Goal: Obtain resource: Download file/media

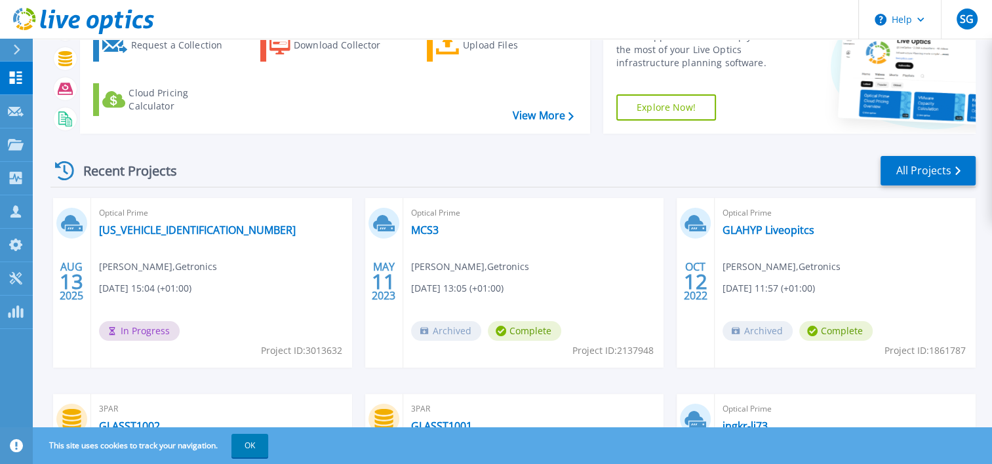
scroll to position [107, 0]
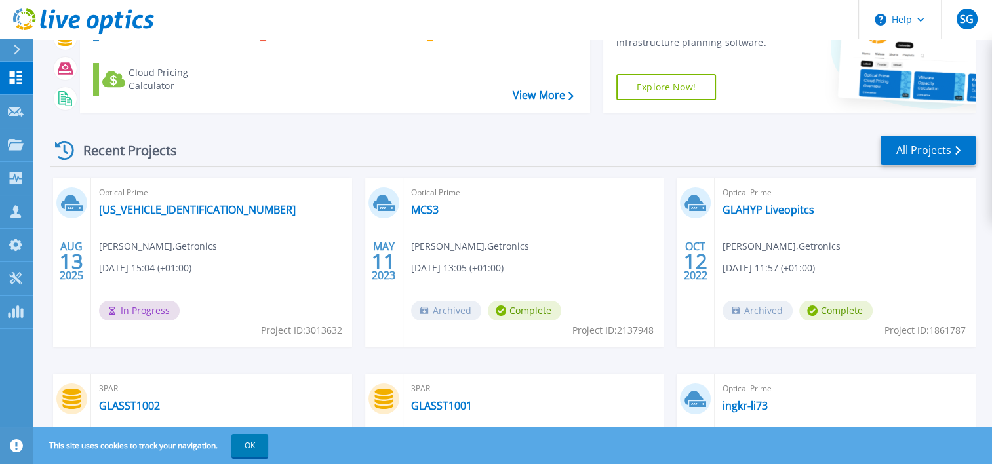
click at [24, 50] on div at bounding box center [22, 50] width 21 height 22
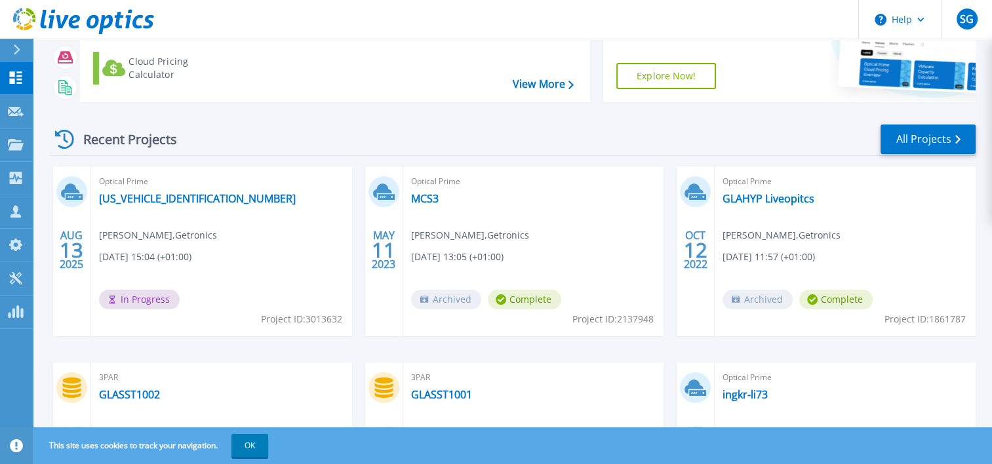
scroll to position [139, 0]
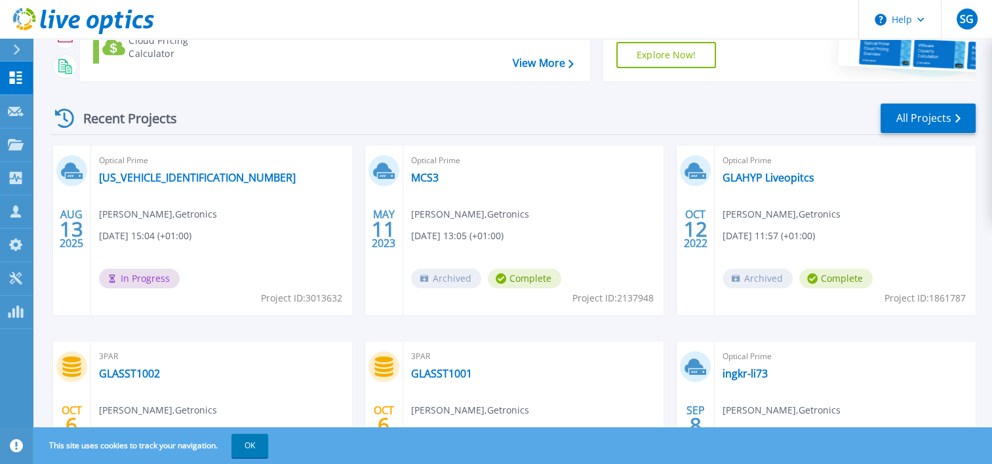
click at [17, 53] on icon at bounding box center [16, 50] width 7 height 10
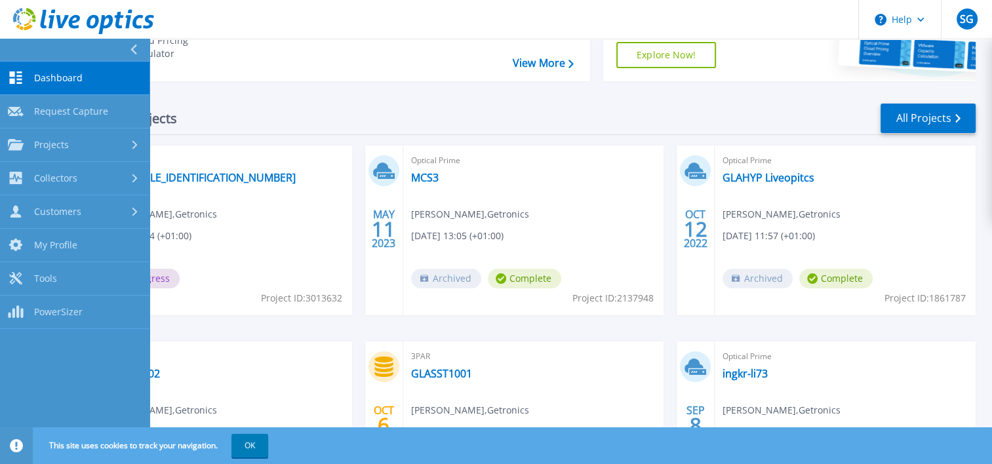
click at [31, 73] on link "Dashboard Dashboard" at bounding box center [74, 78] width 149 height 33
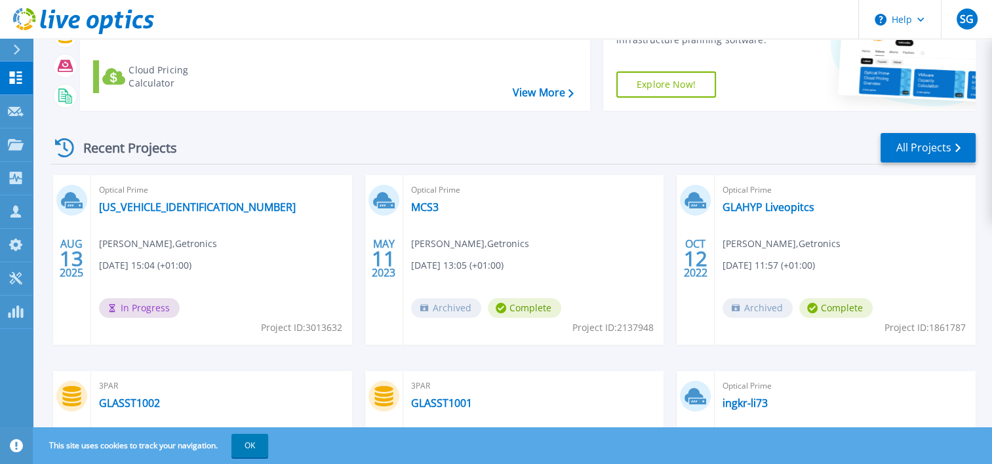
scroll to position [110, 0]
click at [12, 46] on div at bounding box center [22, 50] width 21 height 22
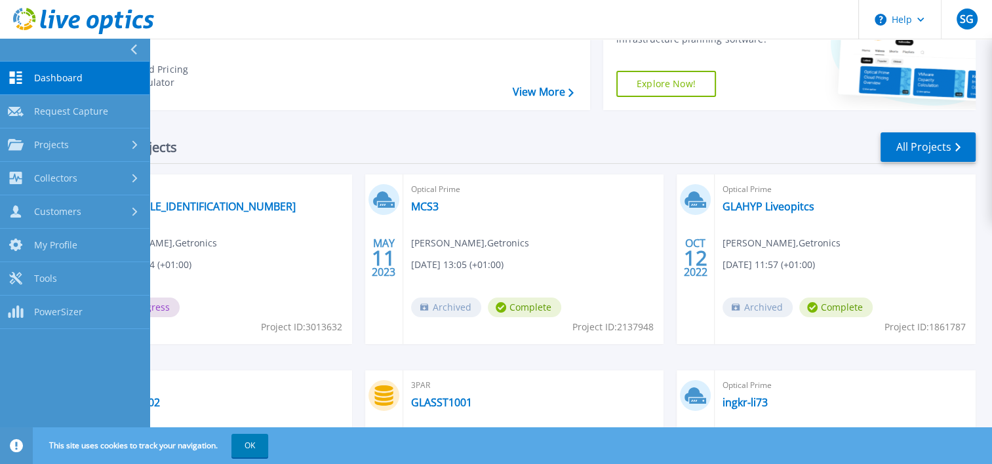
click at [49, 73] on span "Dashboard" at bounding box center [58, 78] width 49 height 12
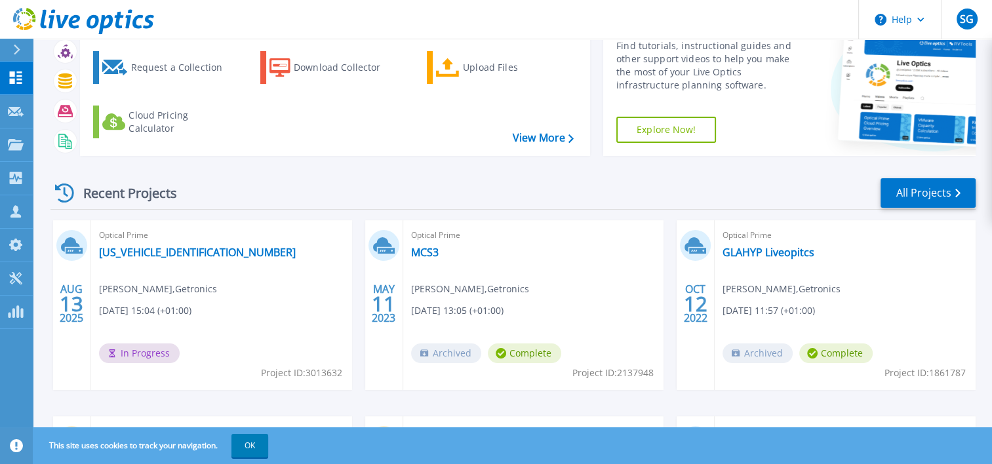
scroll to position [65, 0]
click at [182, 254] on link "[US_VEHICLE_IDENTIFICATION_NUMBER]" at bounding box center [197, 251] width 197 height 13
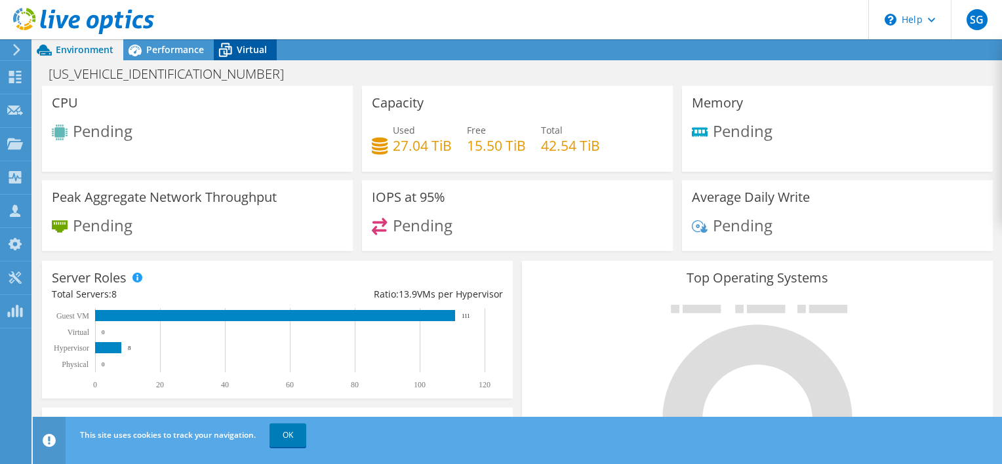
click at [247, 56] on div "Virtual" at bounding box center [245, 49] width 63 height 21
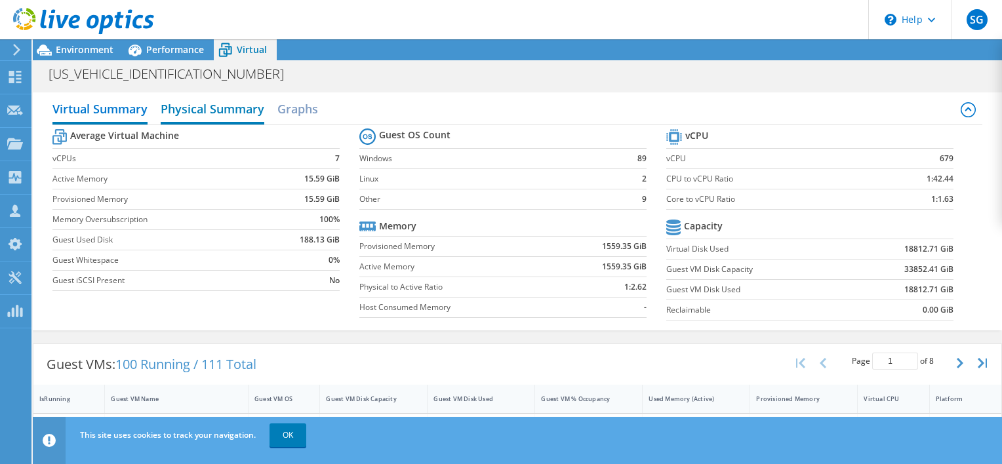
click at [245, 111] on h2 "Physical Summary" at bounding box center [213, 110] width 104 height 29
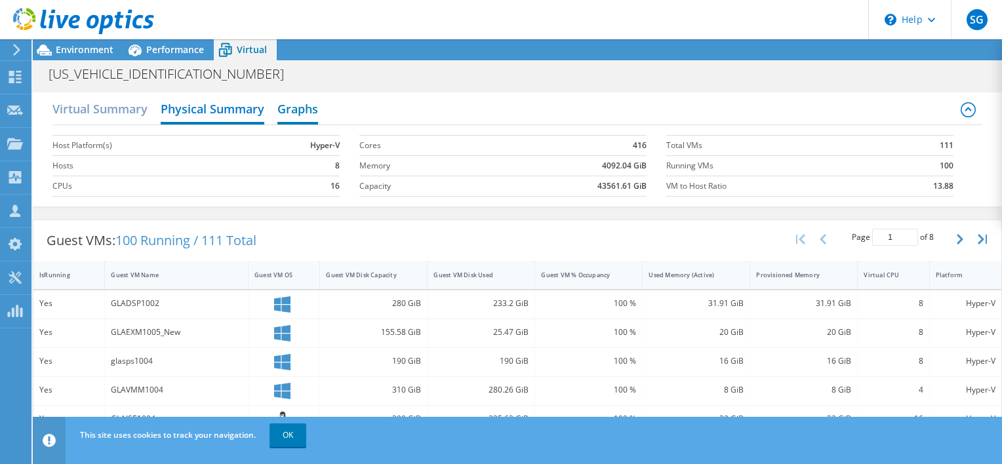
click at [291, 111] on h2 "Graphs" at bounding box center [297, 110] width 41 height 29
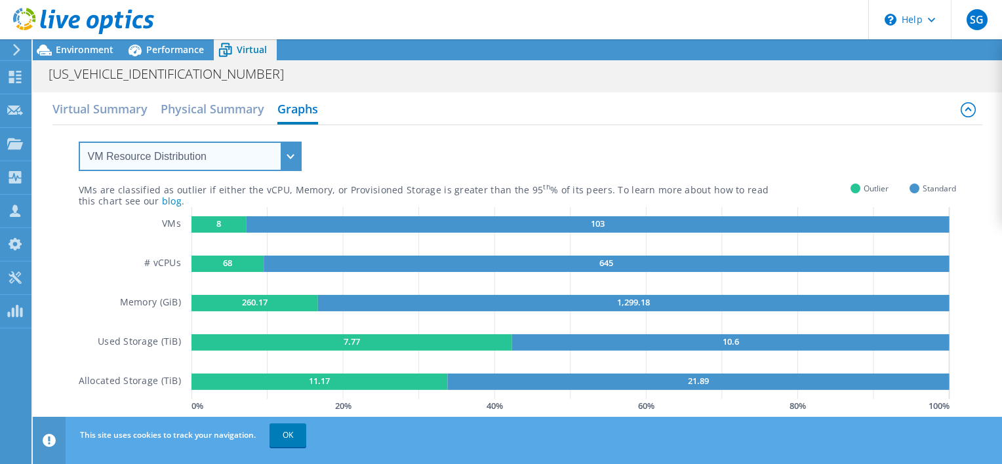
click at [194, 154] on select "VM Resource Distribution Provisioning Contrast Over Provisioning" at bounding box center [190, 157] width 223 height 30
select select "Provisioning Contrast"
click at [79, 142] on select "VM Resource Distribution Provisioning Contrast Over Provisioning" at bounding box center [190, 157] width 223 height 30
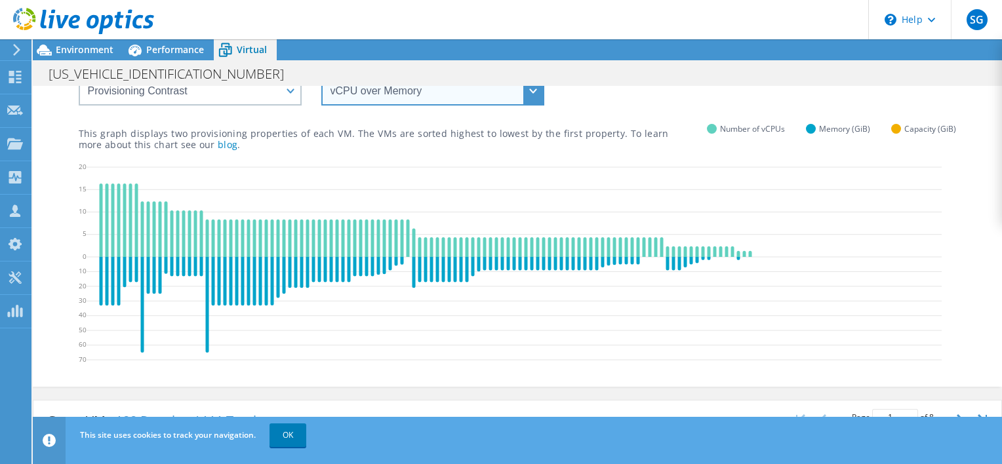
scroll to position [55, 0]
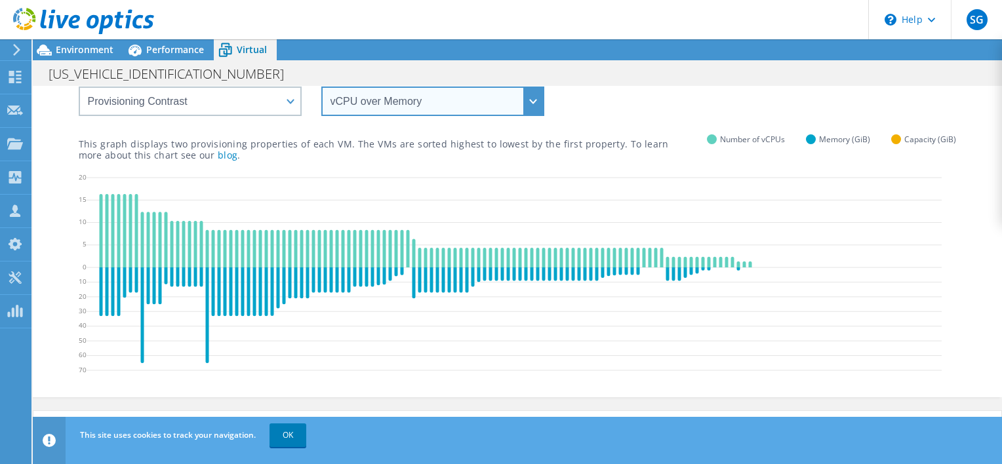
click at [367, 94] on select "vCPU over Memory vCPU over Capacity Memory over vCPU Memory over Capacity Capac…" at bounding box center [432, 102] width 223 height 30
click at [321, 87] on select "vCPU over Memory vCPU over Capacity Memory over vCPU Memory over Capacity Capac…" at bounding box center [432, 102] width 223 height 30
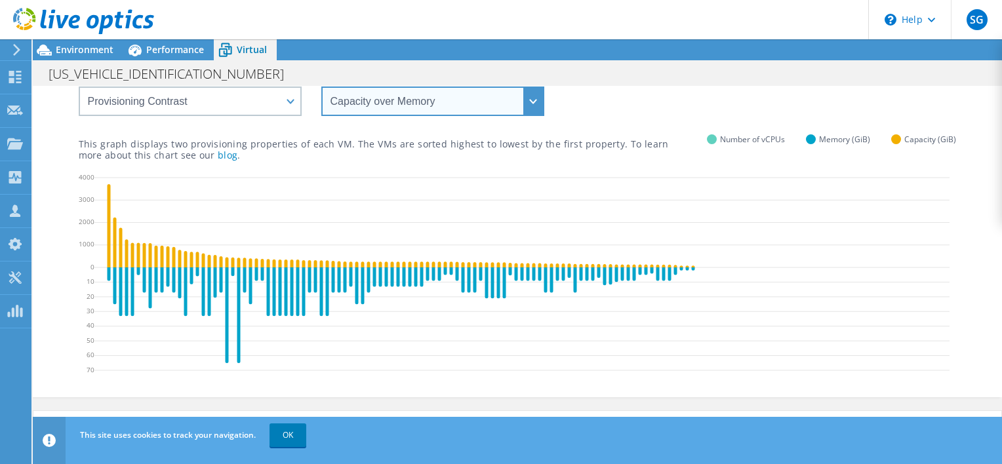
click at [399, 106] on select "vCPU over Memory vCPU over Capacity Memory over vCPU Memory over Capacity Capac…" at bounding box center [432, 102] width 223 height 30
click at [321, 87] on select "vCPU over Memory vCPU over Capacity Memory over vCPU Memory over Capacity Capac…" at bounding box center [432, 102] width 223 height 30
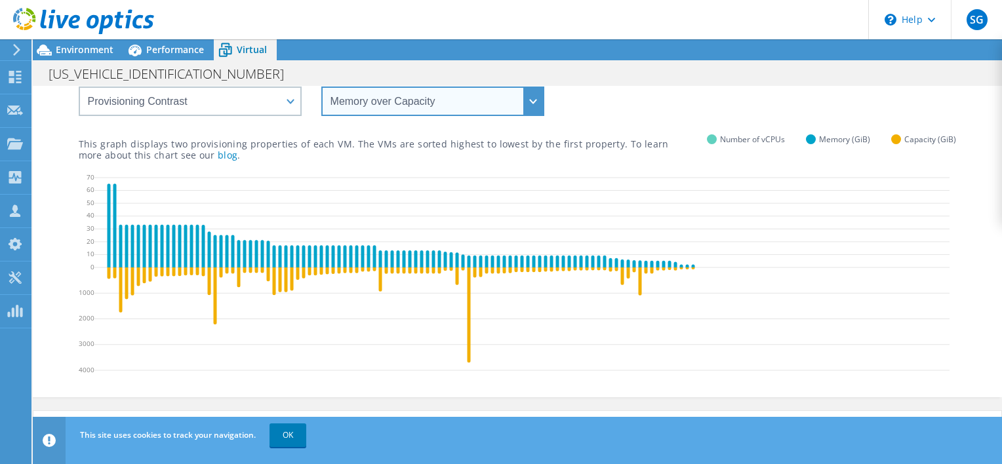
click at [399, 104] on select "vCPU over Memory vCPU over Capacity Memory over vCPU Memory over Capacity Capac…" at bounding box center [432, 102] width 223 height 30
select select "Memory over vCPU"
click at [321, 87] on select "vCPU over Memory vCPU over Capacity Memory over vCPU Memory over Capacity Capac…" at bounding box center [432, 102] width 223 height 30
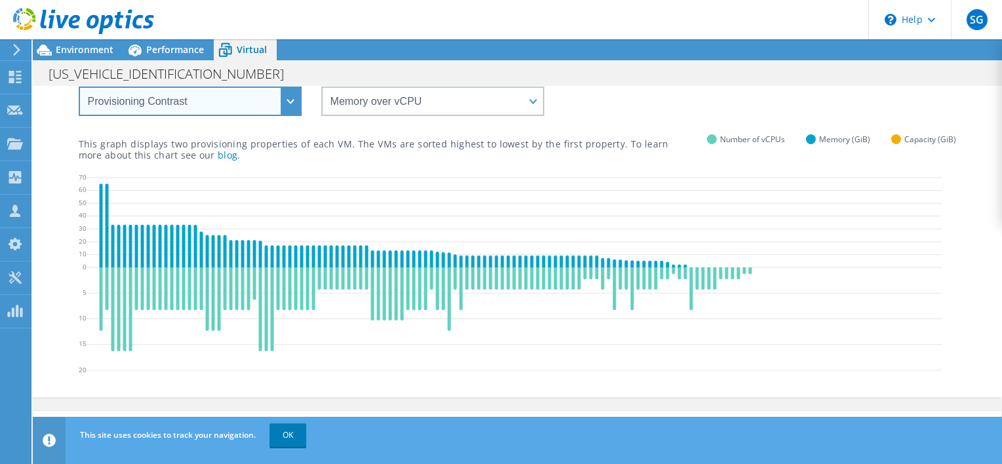
click at [245, 98] on select "VM Resource Distribution Provisioning Contrast Over Provisioning" at bounding box center [190, 102] width 223 height 30
select select "Over Provisioning"
click at [79, 87] on select "VM Resource Distribution Provisioning Contrast Over Provisioning" at bounding box center [190, 102] width 223 height 30
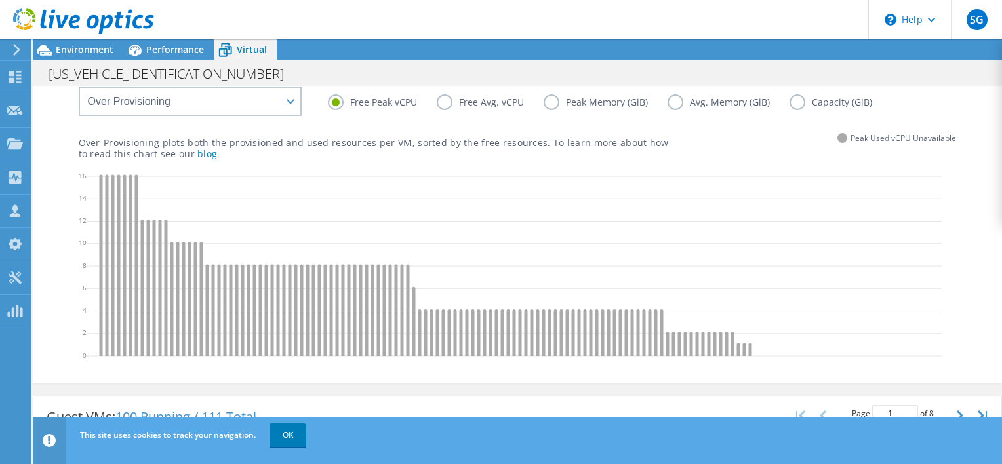
click at [555, 107] on label "Peak Memory (GiB)" at bounding box center [606, 102] width 124 height 16
click at [0, 0] on input "Peak Memory (GiB)" at bounding box center [0, 0] width 0 height 0
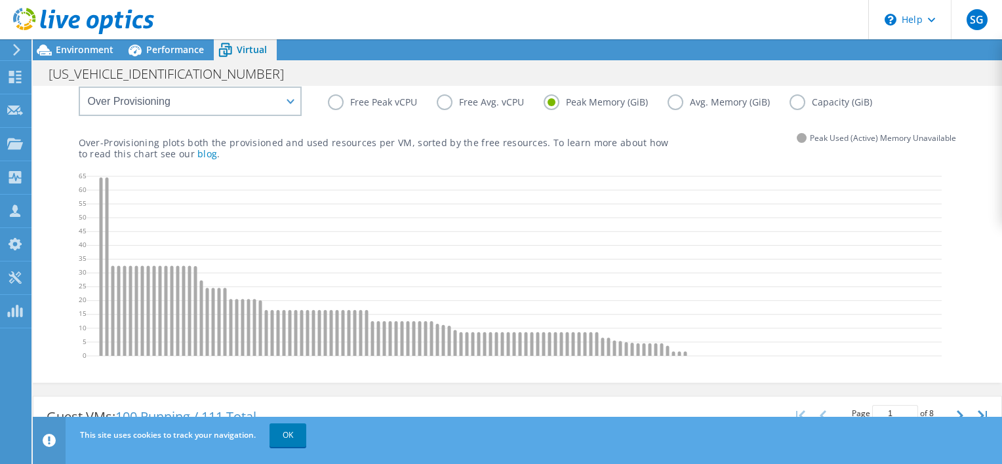
click at [677, 102] on label "Avg. Memory (GiB)" at bounding box center [728, 102] width 122 height 16
click at [0, 0] on input "Avg. Memory (GiB)" at bounding box center [0, 0] width 0 height 0
click at [798, 103] on label "Capacity (GiB)" at bounding box center [840, 102] width 102 height 16
click at [0, 0] on input "Capacity (GiB)" at bounding box center [0, 0] width 0 height 0
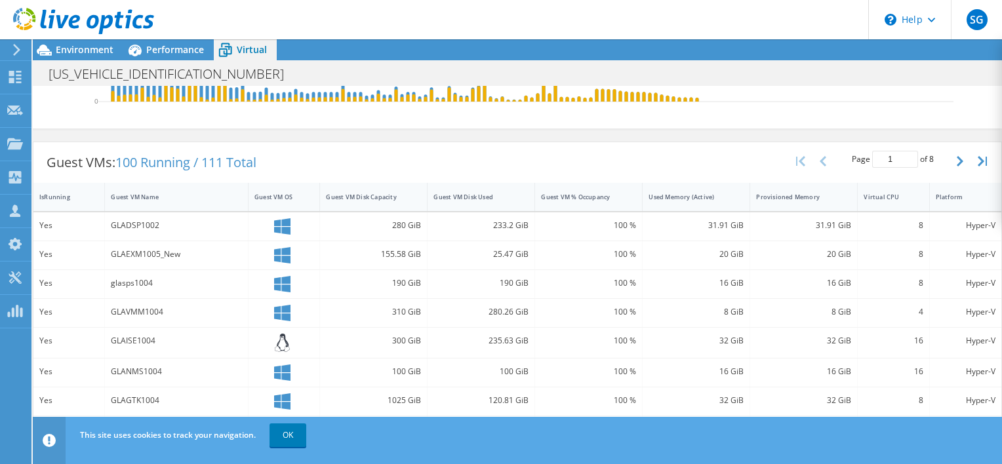
scroll to position [309, 0]
click at [690, 208] on div "Used Memory (Active)" at bounding box center [688, 198] width 91 height 20
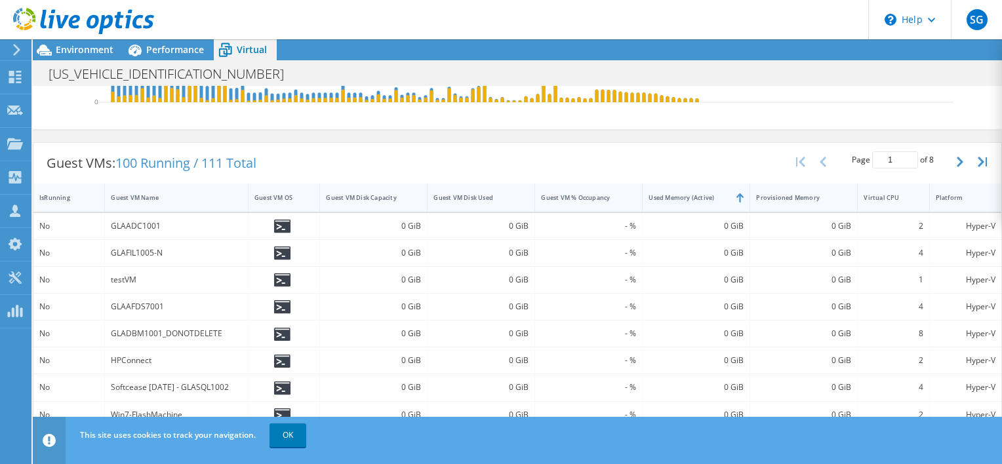
click at [690, 208] on div "Used Memory (Active)" at bounding box center [688, 198] width 91 height 20
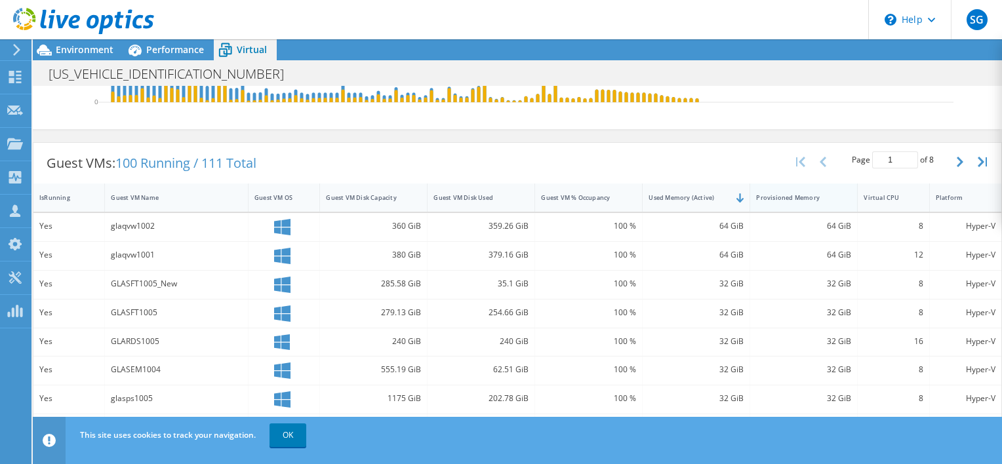
click at [774, 202] on div "Provisioned Memory" at bounding box center [795, 197] width 79 height 9
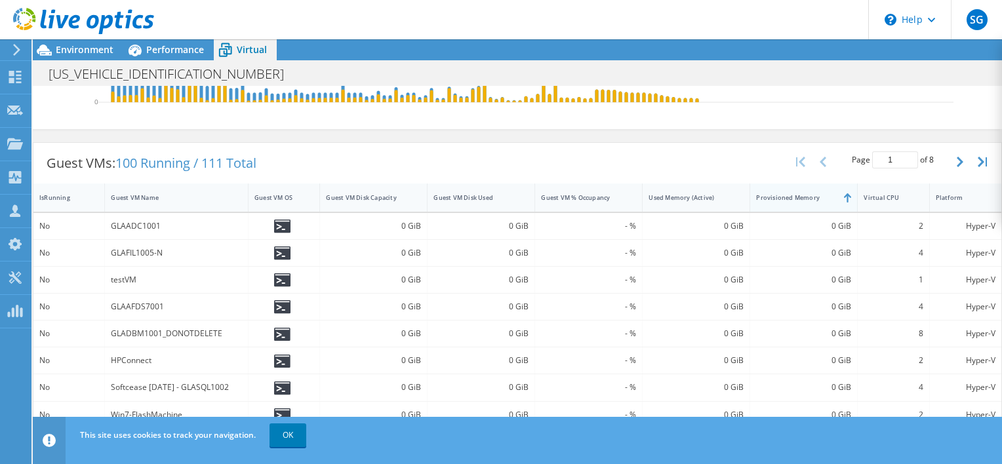
click at [773, 202] on div "Provisioned Memory" at bounding box center [795, 197] width 79 height 9
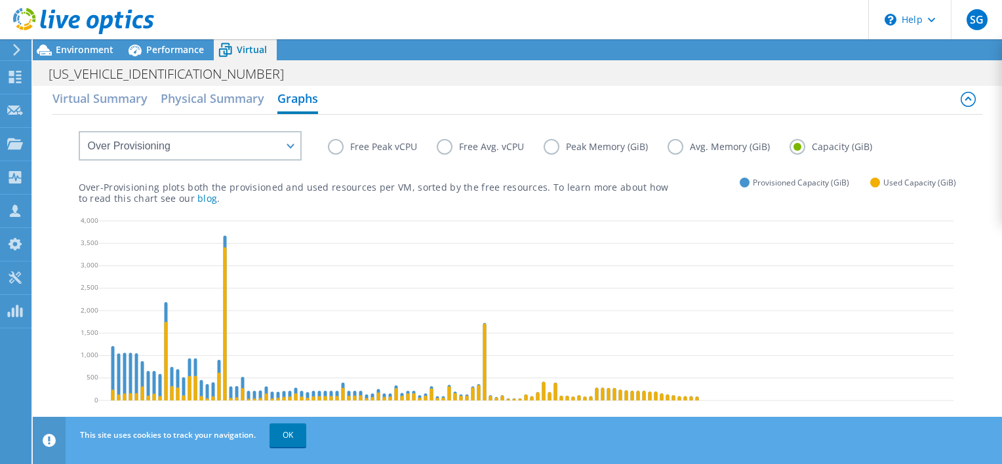
scroll to position [10, 0]
click at [675, 149] on label "Avg. Memory (GiB)" at bounding box center [728, 147] width 122 height 16
click at [0, 0] on input "Avg. Memory (GiB)" at bounding box center [0, 0] width 0 height 0
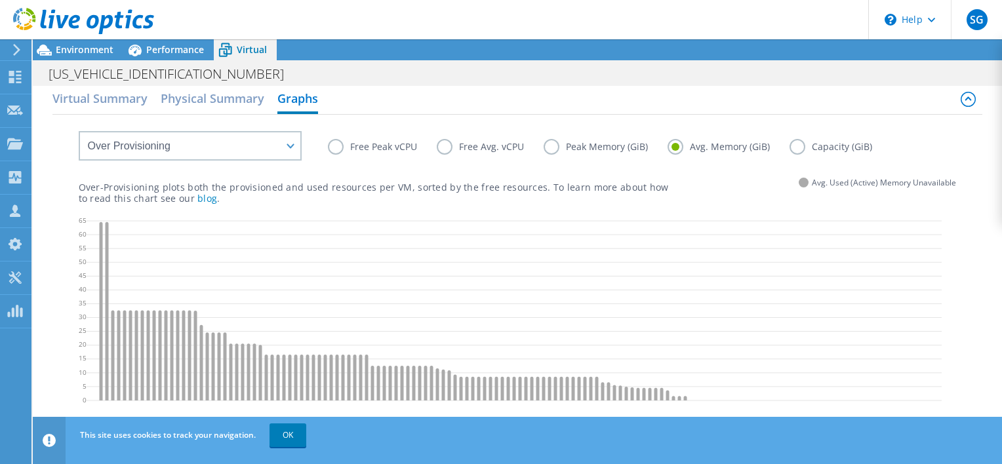
click at [557, 147] on label "Peak Memory (GiB)" at bounding box center [606, 147] width 124 height 16
click at [0, 0] on input "Peak Memory (GiB)" at bounding box center [0, 0] width 0 height 0
click at [448, 150] on label "Free Avg. vCPU" at bounding box center [490, 147] width 107 height 16
click at [0, 0] on input "Free Avg. vCPU" at bounding box center [0, 0] width 0 height 0
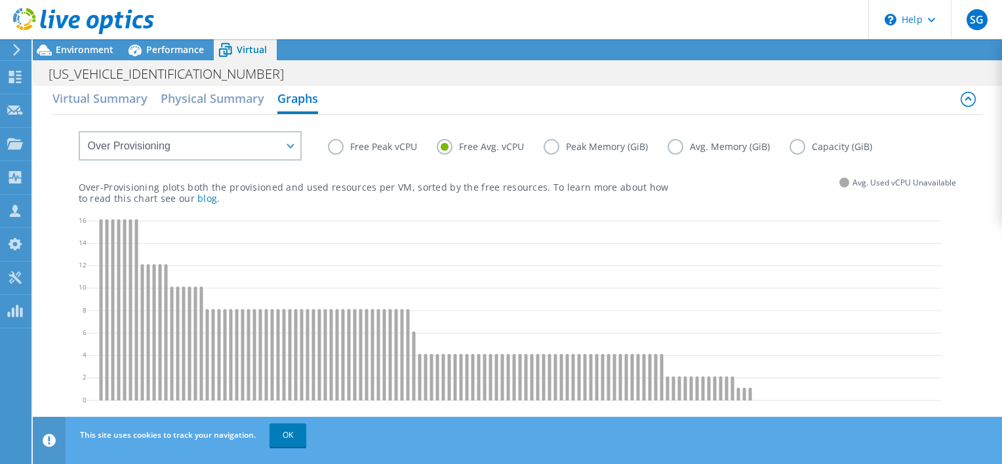
click at [556, 148] on label "Peak Memory (GiB)" at bounding box center [606, 147] width 124 height 16
click at [0, 0] on input "Peak Memory (GiB)" at bounding box center [0, 0] width 0 height 0
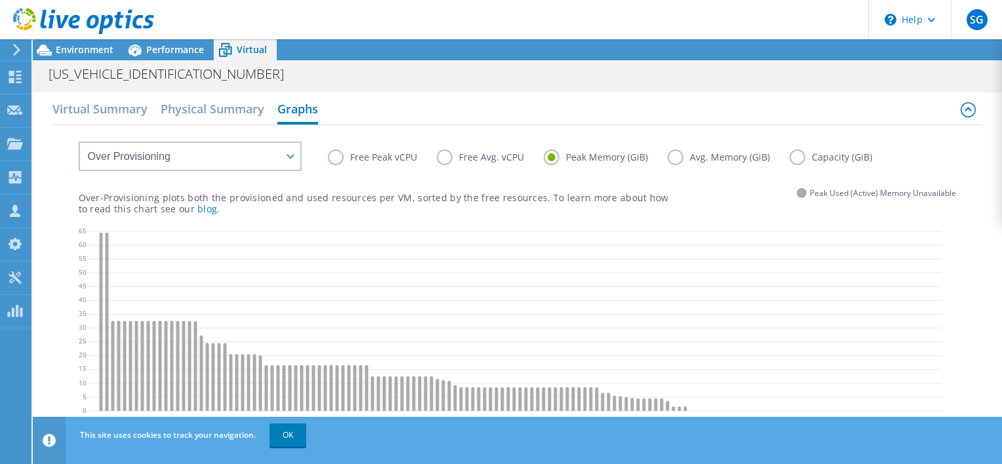
click at [12, 50] on icon at bounding box center [17, 50] width 10 height 12
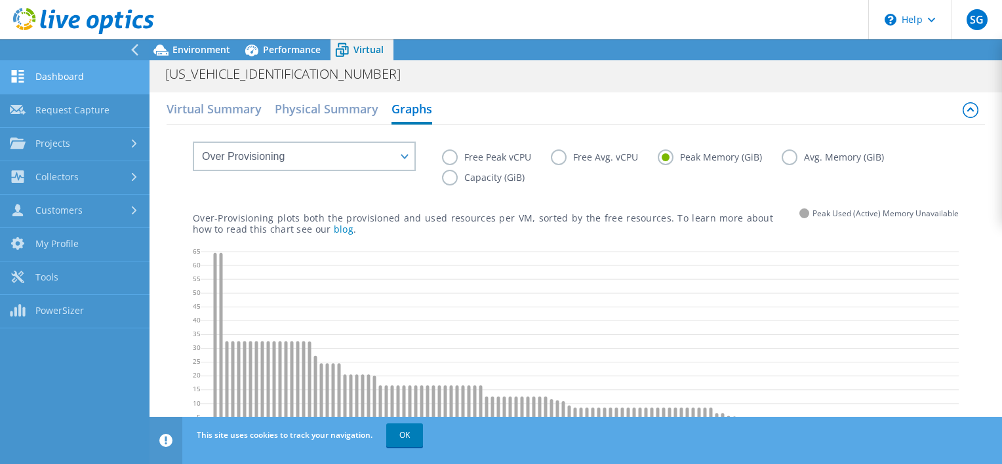
click at [50, 79] on link "Dashboard" at bounding box center [74, 77] width 149 height 33
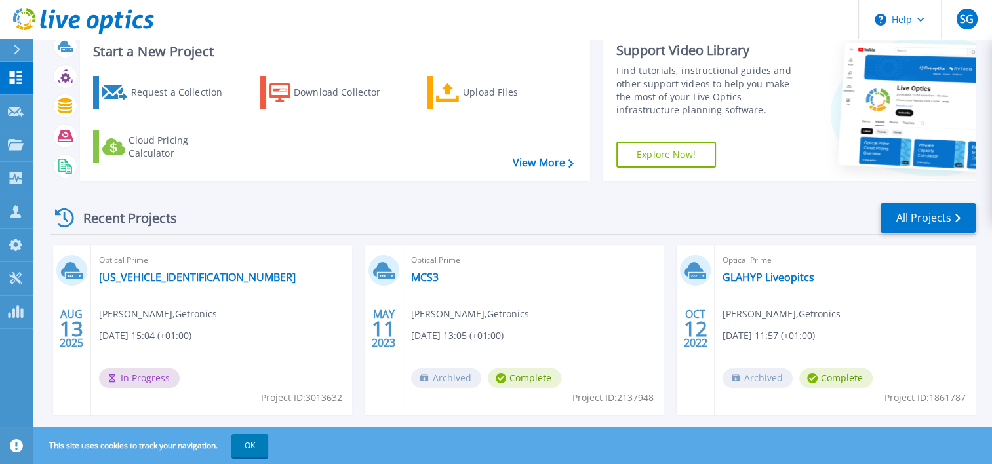
scroll to position [41, 0]
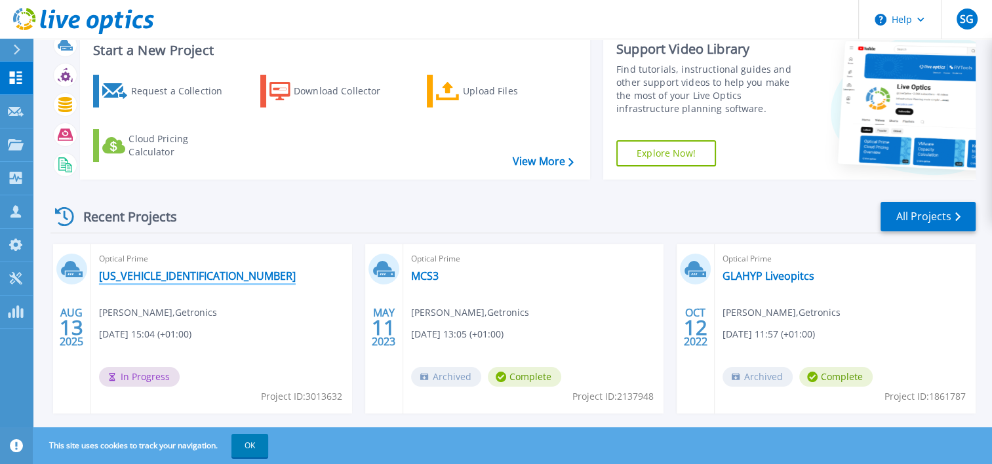
click at [172, 273] on link "[US_VEHICLE_IDENTIFICATION_NUMBER]" at bounding box center [197, 275] width 197 height 13
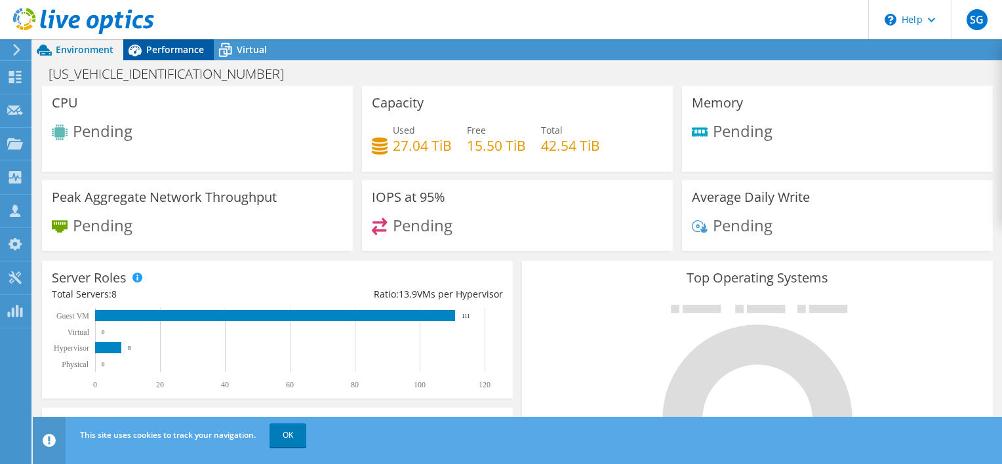
click at [176, 53] on span "Performance" at bounding box center [175, 49] width 58 height 12
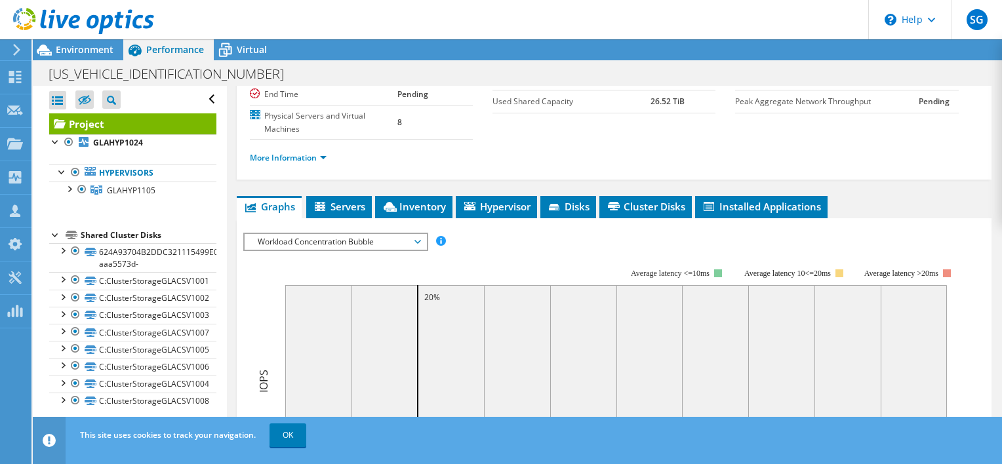
scroll to position [152, 0]
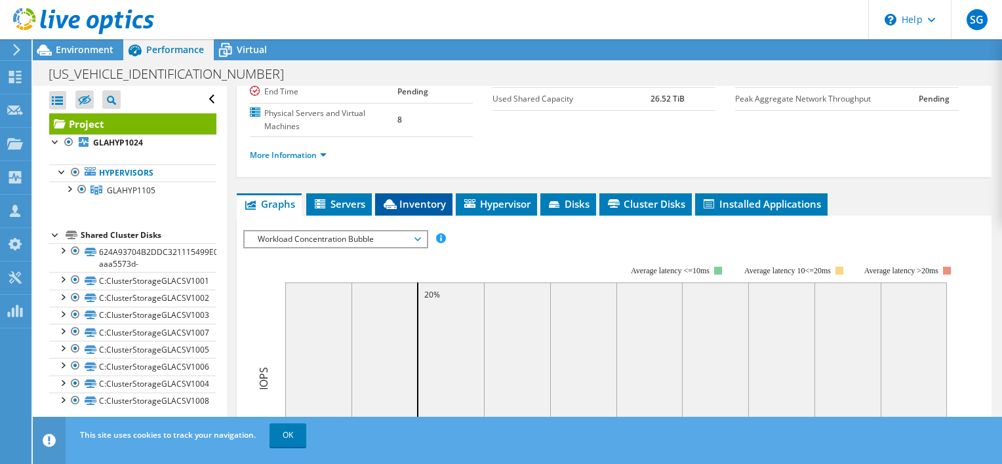
click at [408, 204] on span "Inventory" at bounding box center [414, 203] width 64 height 13
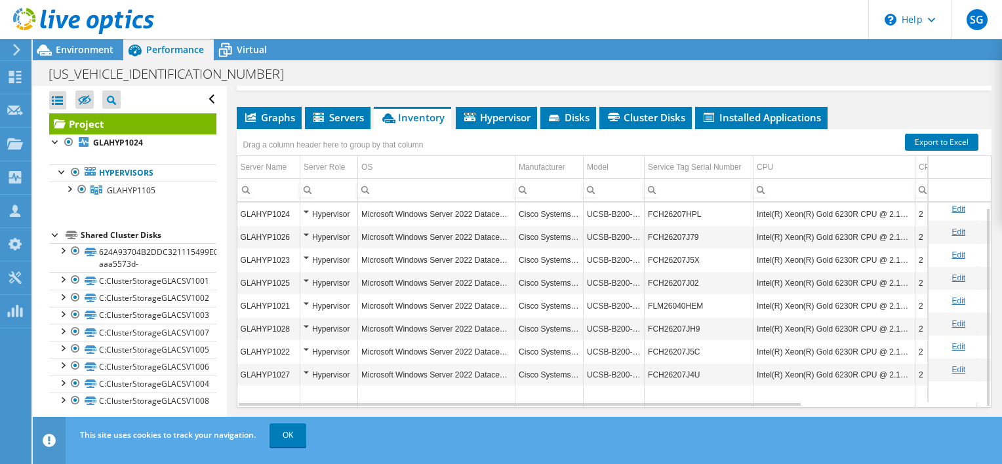
scroll to position [5, 0]
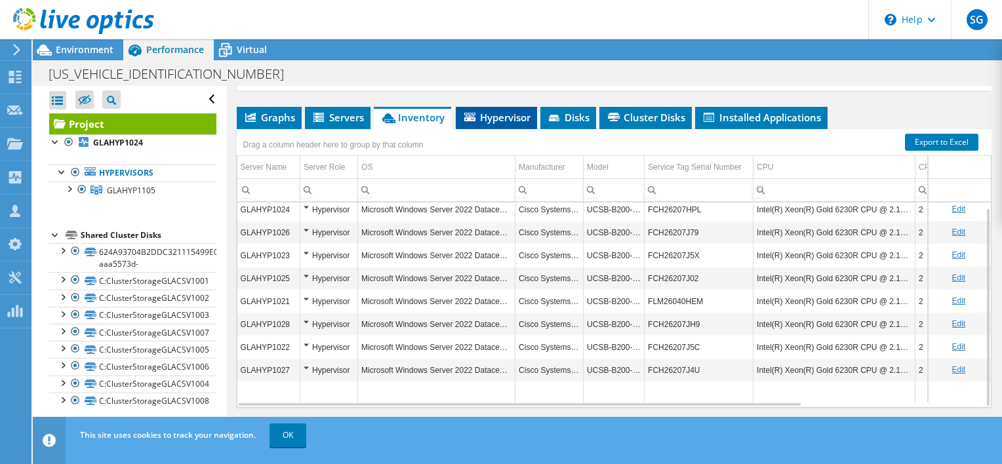
click at [492, 119] on span "Hypervisor" at bounding box center [496, 117] width 68 height 13
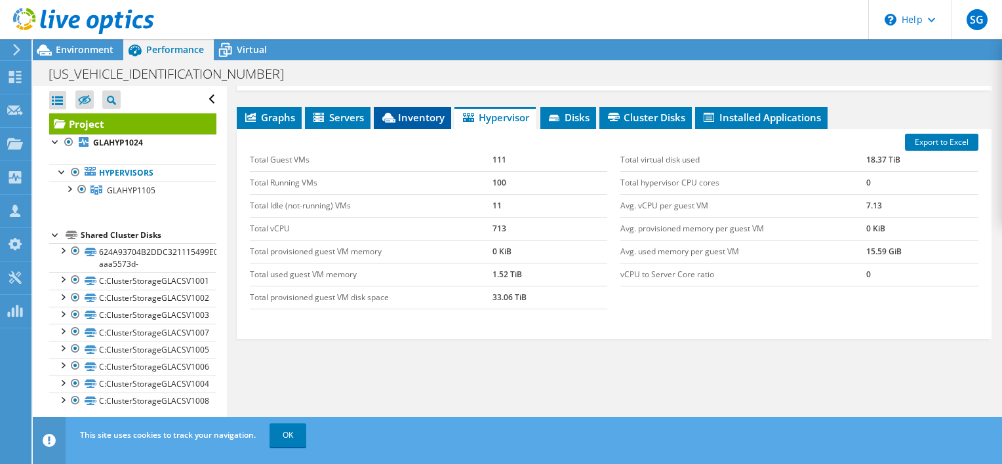
click at [424, 117] on span "Inventory" at bounding box center [412, 117] width 64 height 13
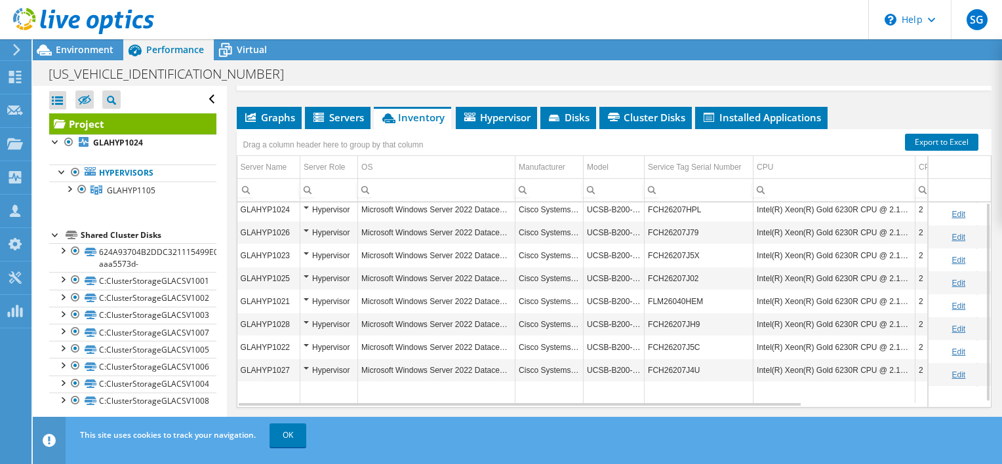
scroll to position [160, 0]
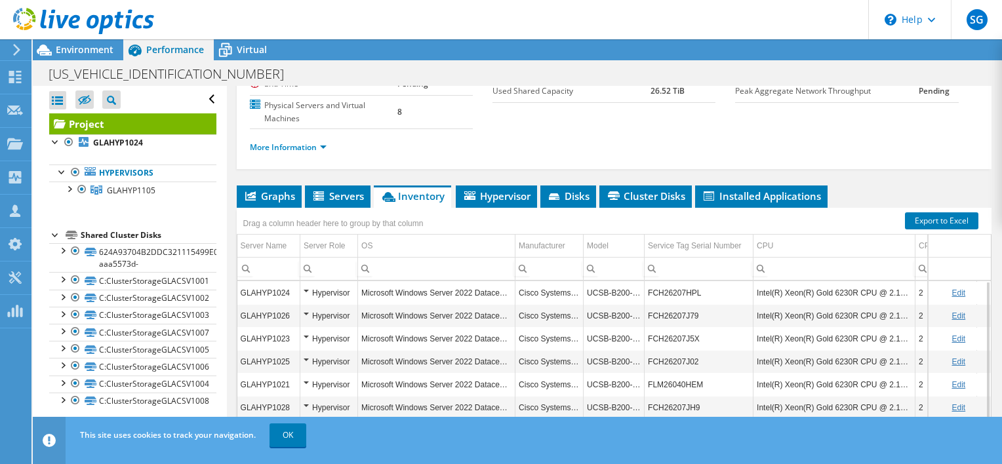
click at [16, 51] on use at bounding box center [16, 50] width 7 height 12
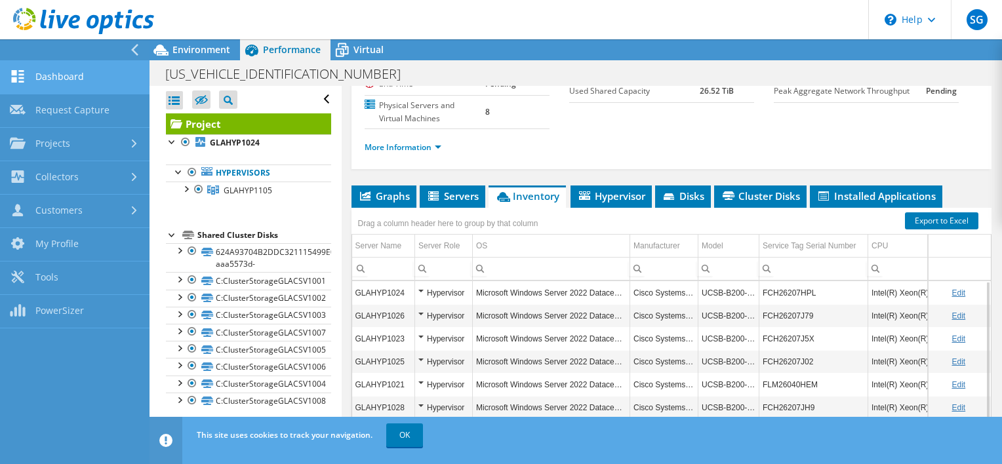
click at [46, 81] on link "Dashboard" at bounding box center [74, 77] width 149 height 33
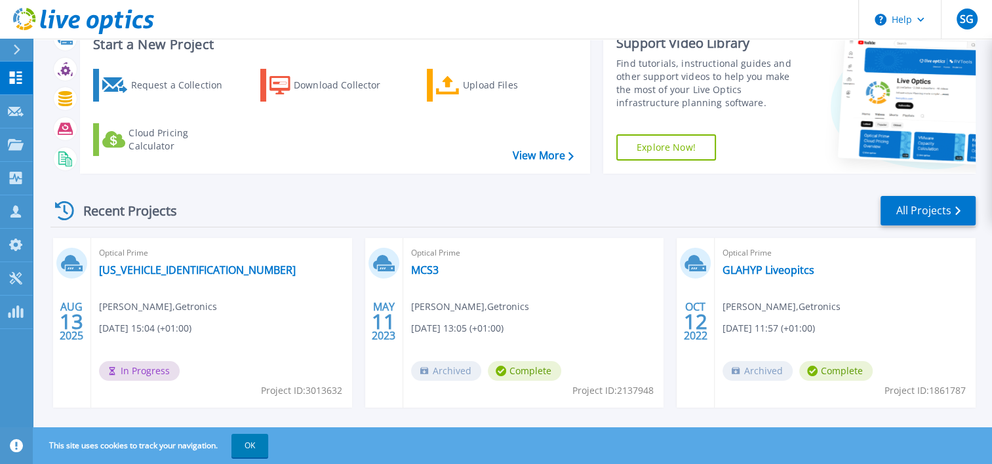
scroll to position [50, 0]
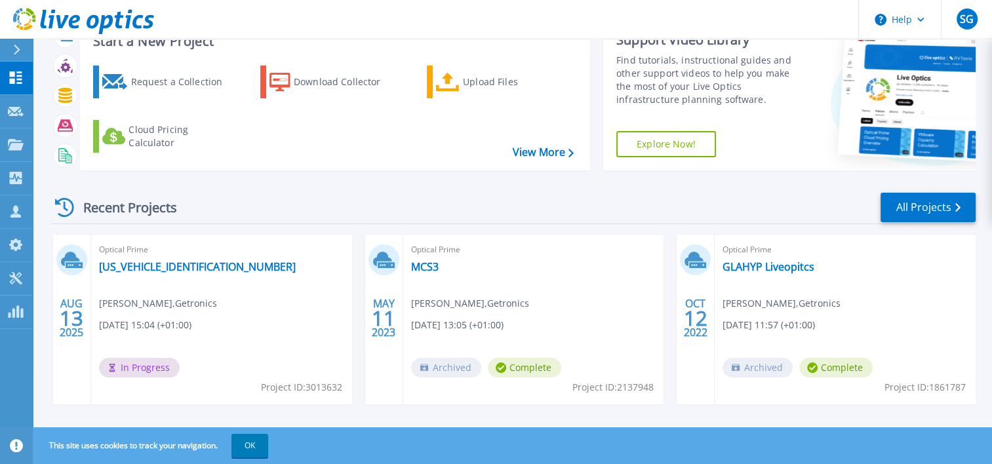
click at [16, 52] on icon at bounding box center [17, 50] width 7 height 10
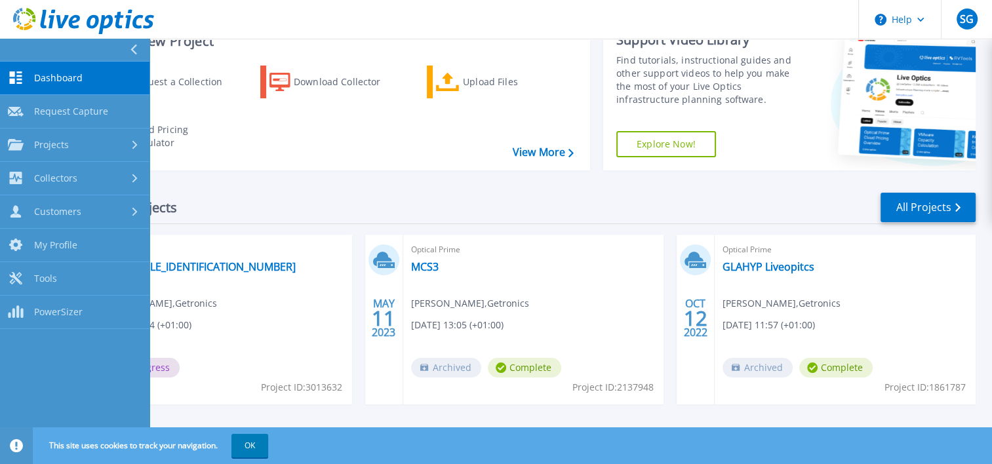
click at [35, 72] on span "Dashboard" at bounding box center [58, 78] width 49 height 12
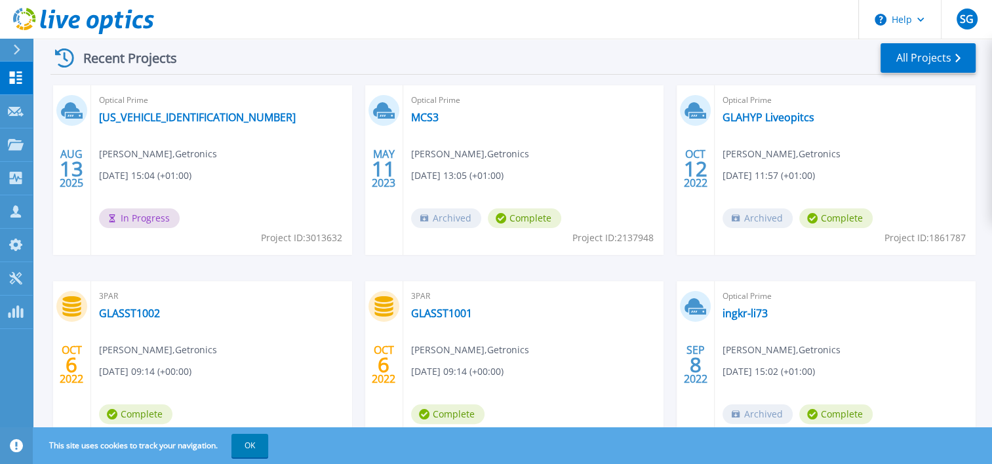
scroll to position [201, 0]
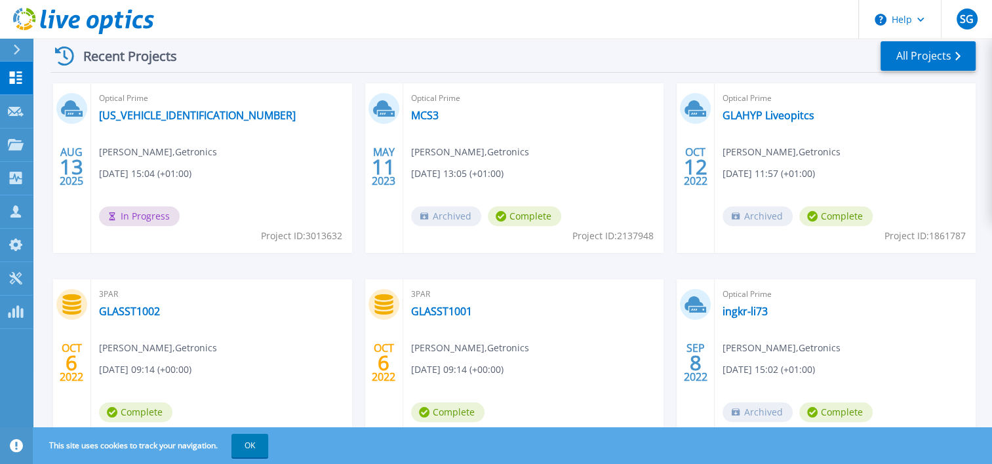
click at [13, 52] on icon at bounding box center [16, 50] width 7 height 10
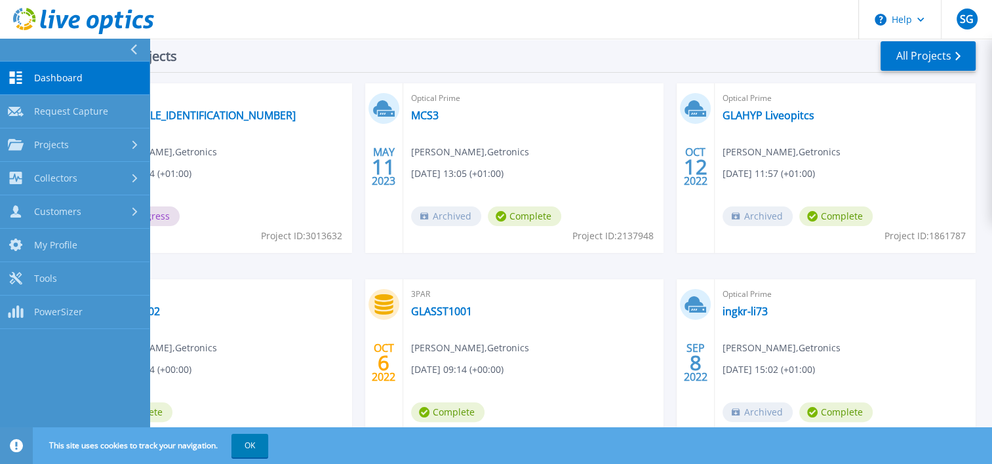
click at [32, 78] on link "Dashboard Dashboard" at bounding box center [74, 78] width 149 height 33
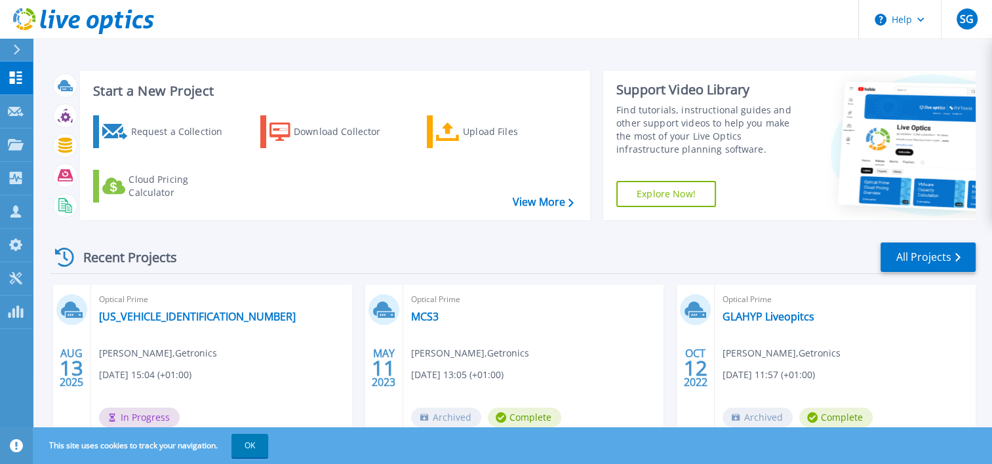
click at [24, 52] on div at bounding box center [22, 50] width 21 height 22
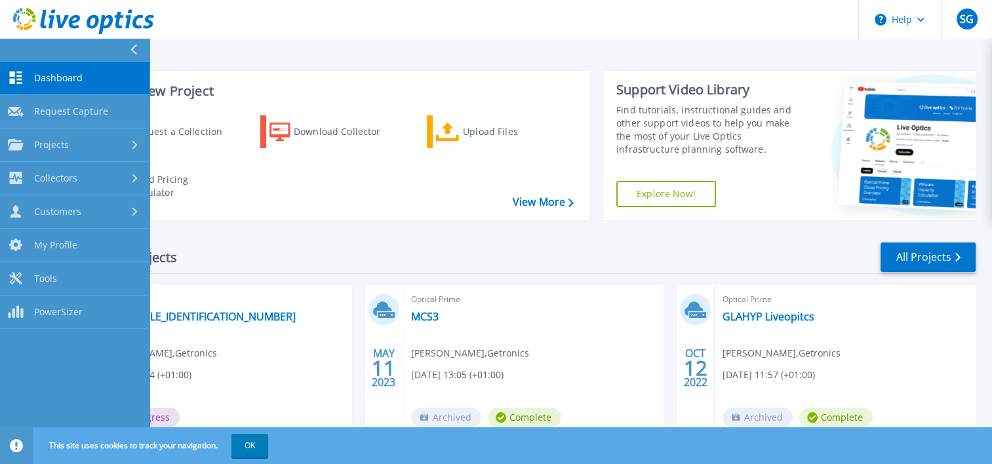
click at [35, 79] on span "Dashboard" at bounding box center [58, 78] width 49 height 12
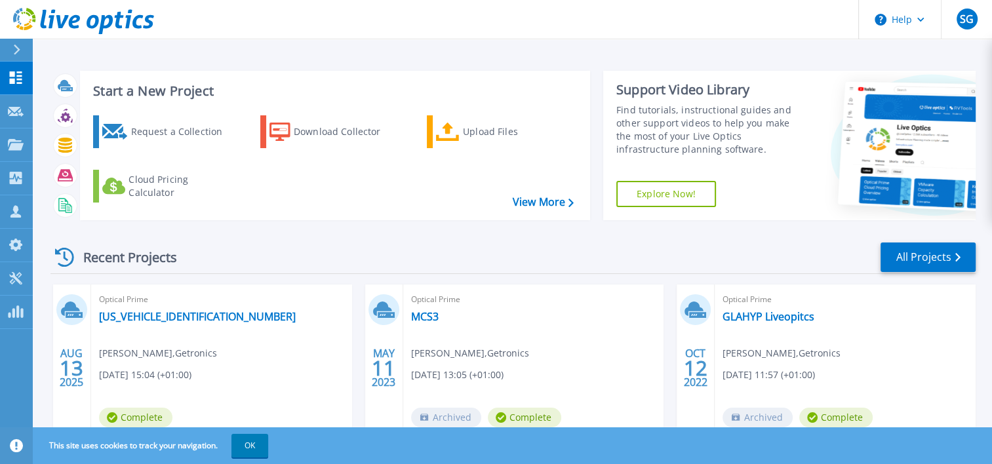
scroll to position [20, 0]
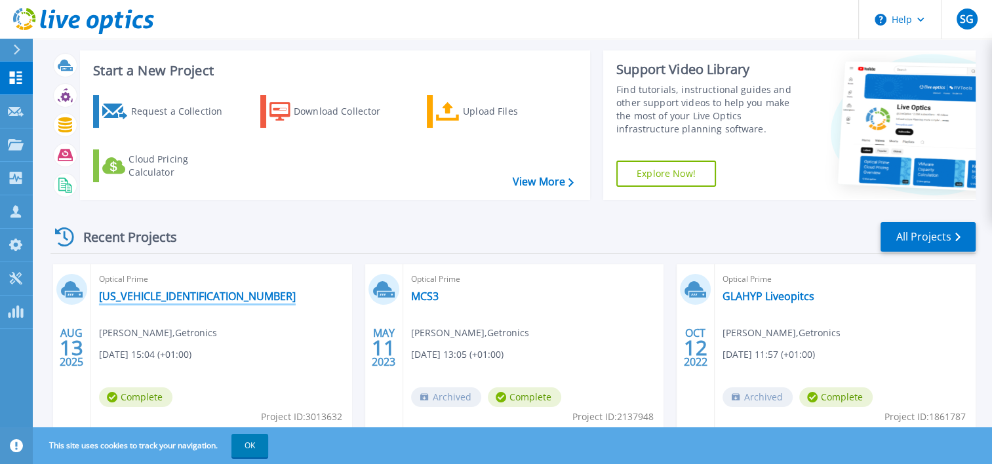
click at [182, 292] on link "[US_VEHICLE_IDENTIFICATION_NUMBER]" at bounding box center [197, 296] width 197 height 13
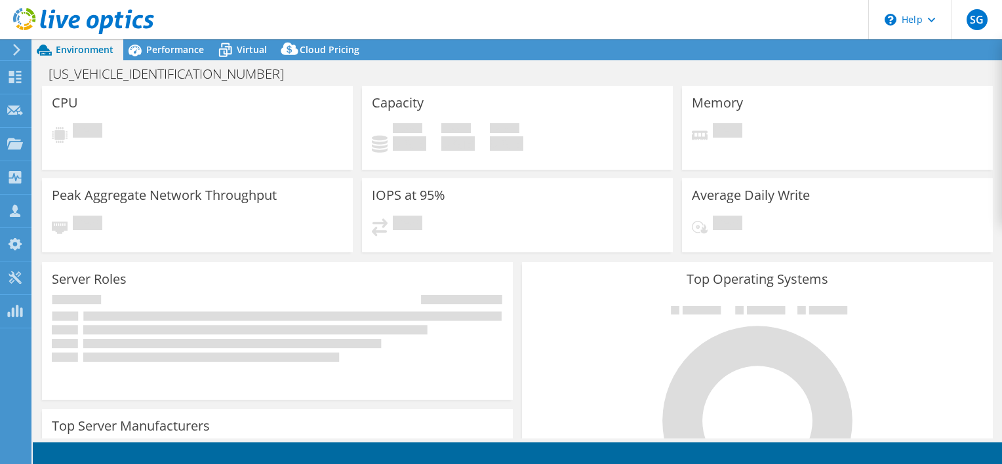
select select "USD"
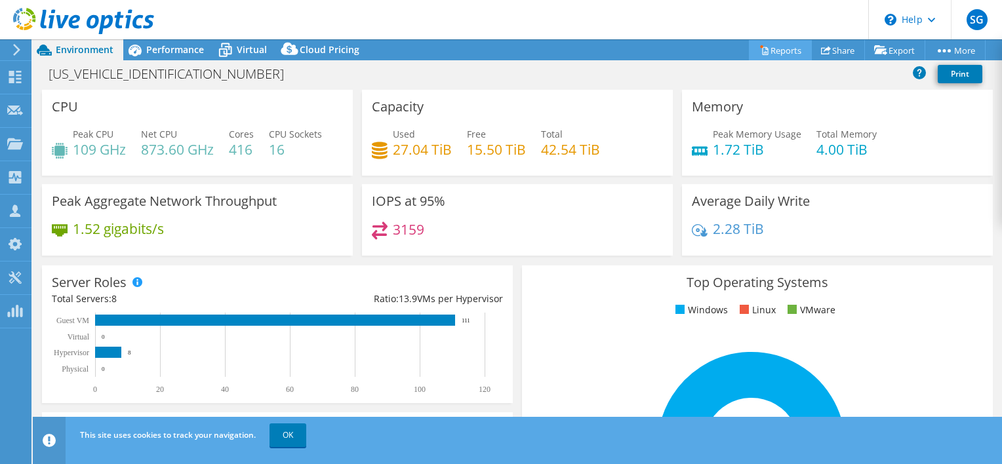
click at [763, 53] on link "Reports" at bounding box center [780, 50] width 63 height 20
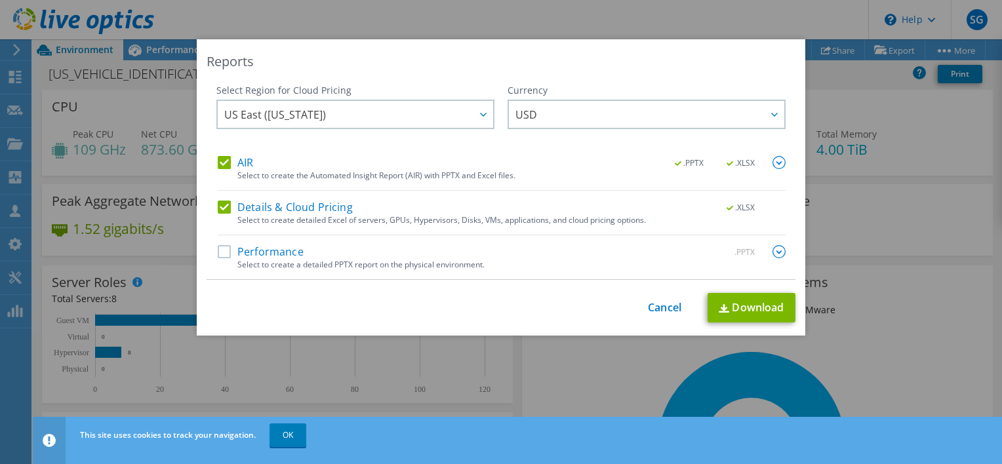
click at [220, 252] on label "Performance" at bounding box center [261, 251] width 86 height 13
click at [0, 0] on input "Performance" at bounding box center [0, 0] width 0 height 0
click at [708, 295] on link "Download" at bounding box center [751, 308] width 88 height 30
